Goal: Find specific page/section: Find specific page/section

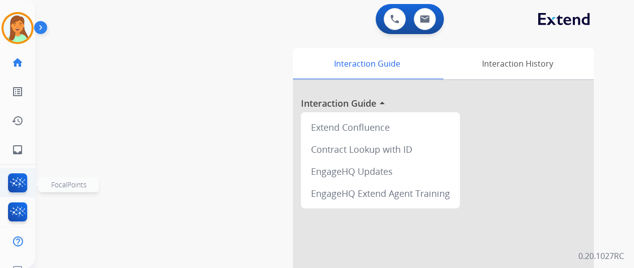
click at [16, 184] on img at bounding box center [18, 184] width 24 height 23
